Goal: Task Accomplishment & Management: Use online tool/utility

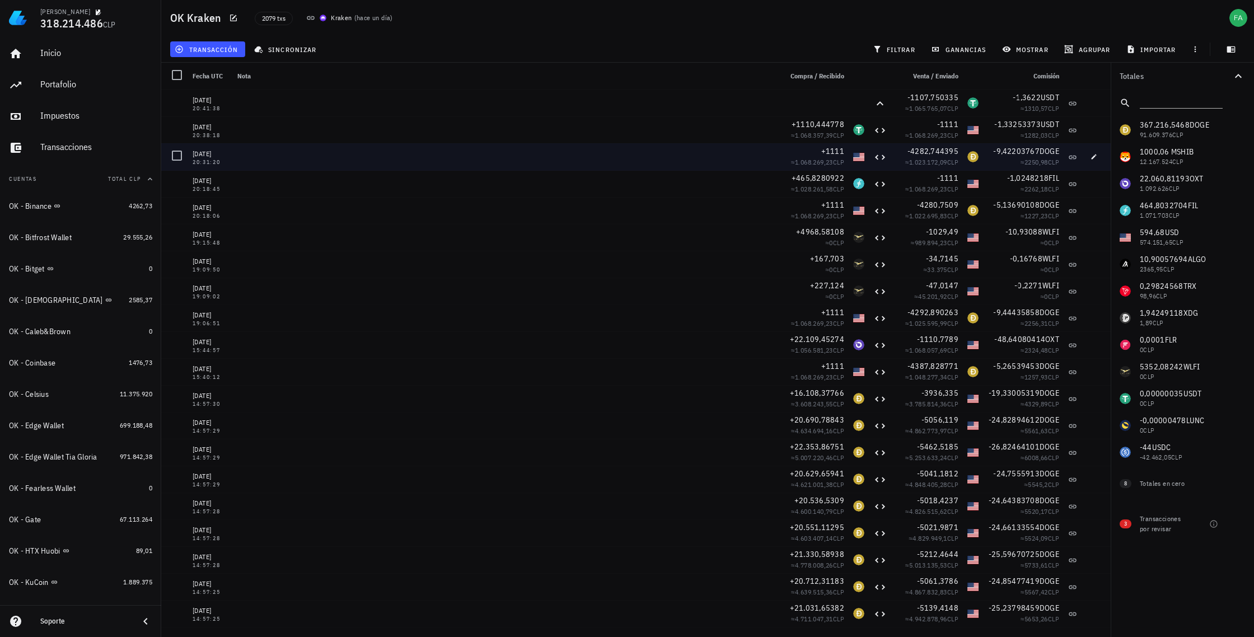
scroll to position [705, 0]
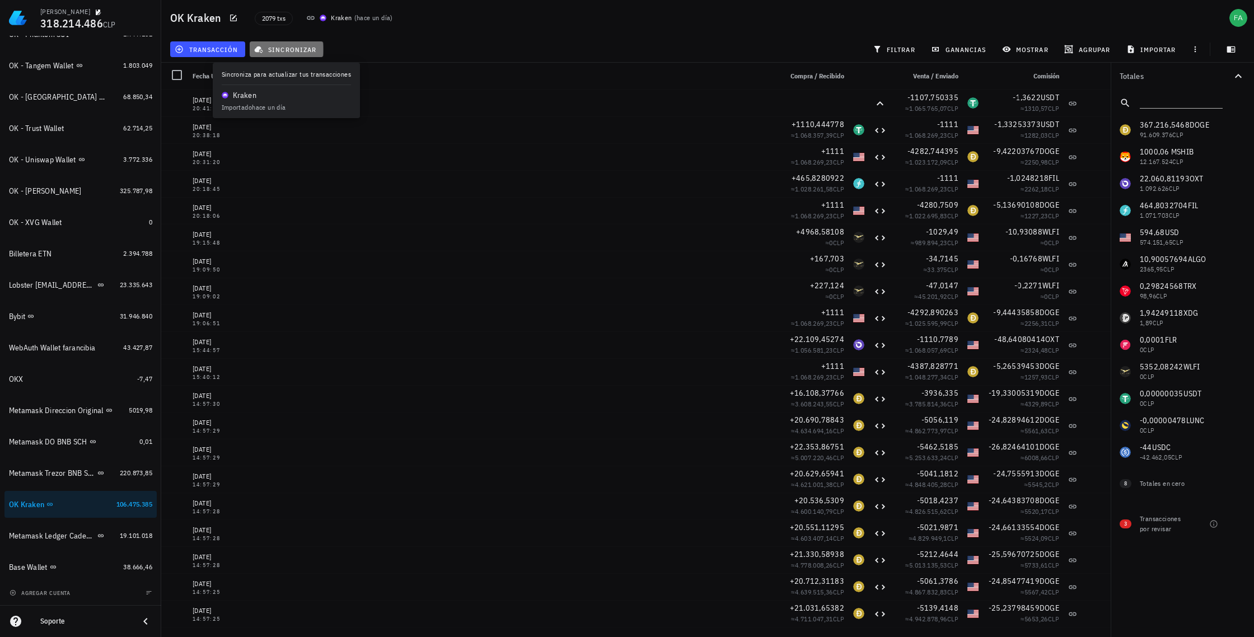
click at [293, 50] on span "sincronizar" at bounding box center [286, 49] width 60 height 9
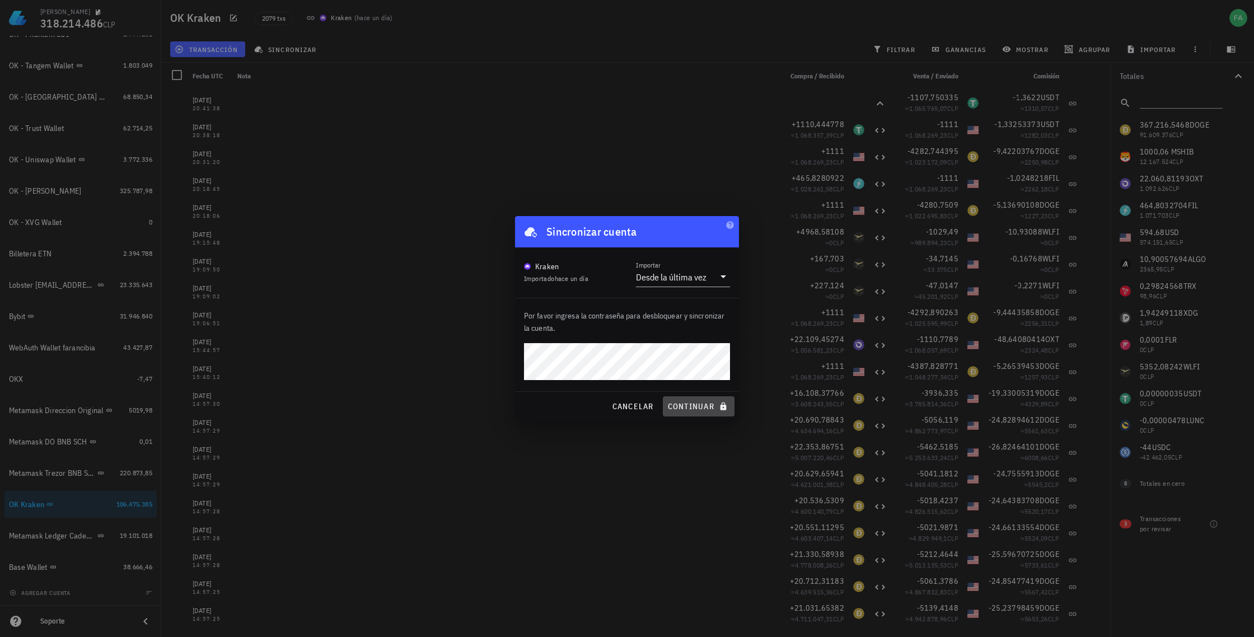
drag, startPoint x: 689, startPoint y: 405, endPoint x: 699, endPoint y: 365, distance: 40.3
click at [689, 405] on span "continuar" at bounding box center [698, 406] width 63 height 10
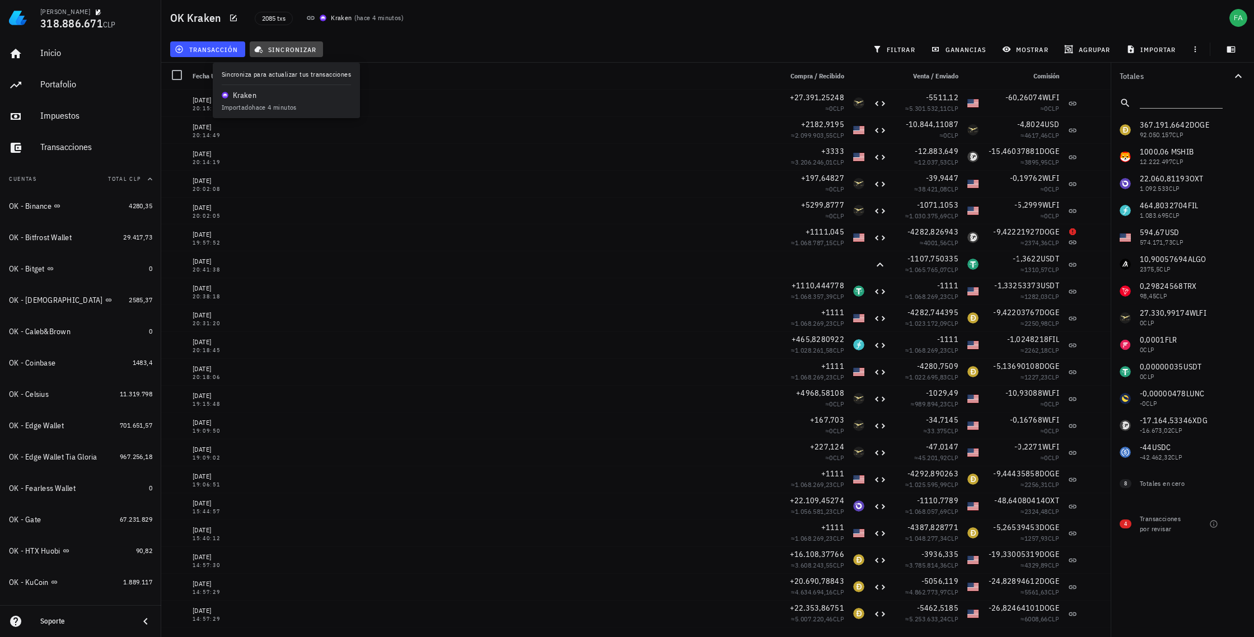
click at [287, 51] on span "sincronizar" at bounding box center [286, 49] width 60 height 9
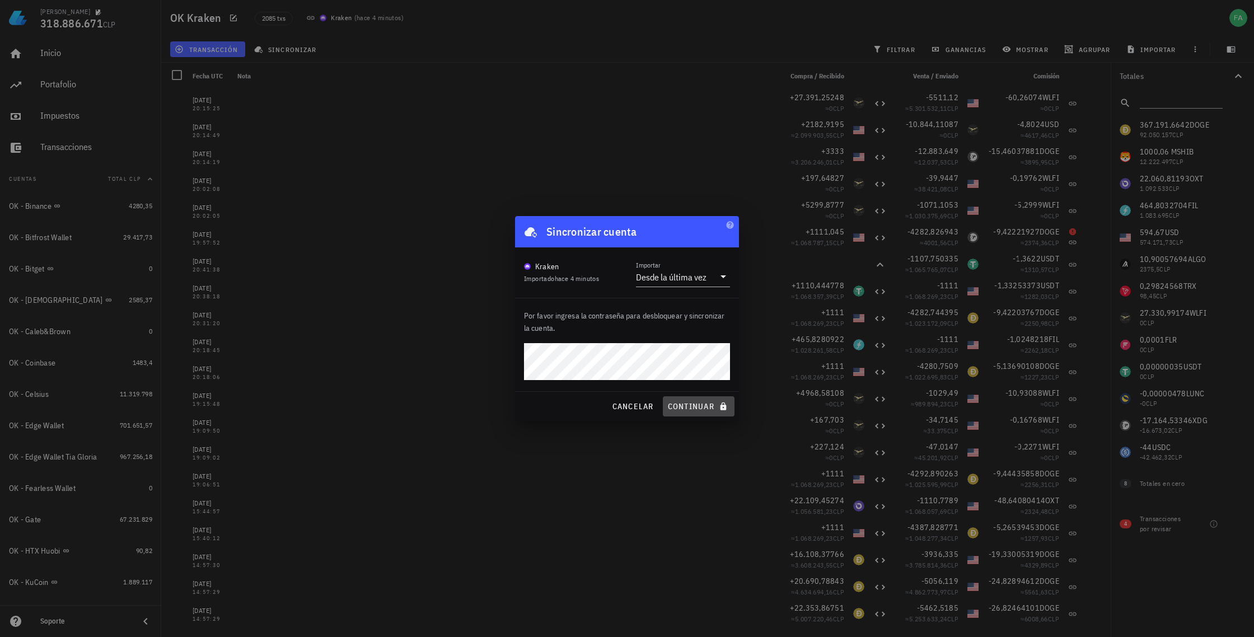
click at [691, 408] on span "continuar" at bounding box center [698, 406] width 63 height 10
